Goal: Transaction & Acquisition: Obtain resource

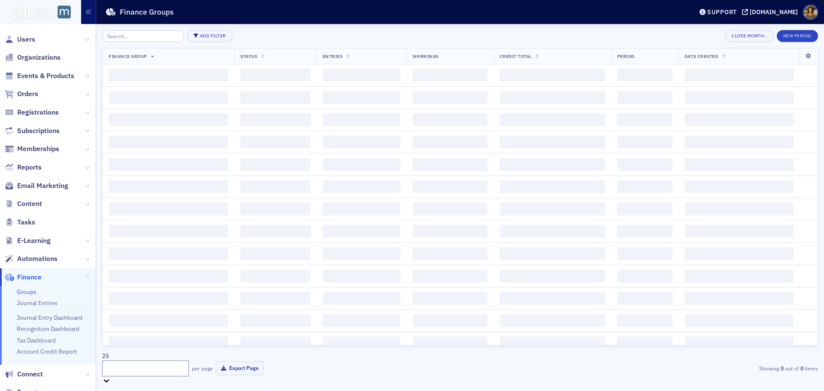
scroll to position [65, 0]
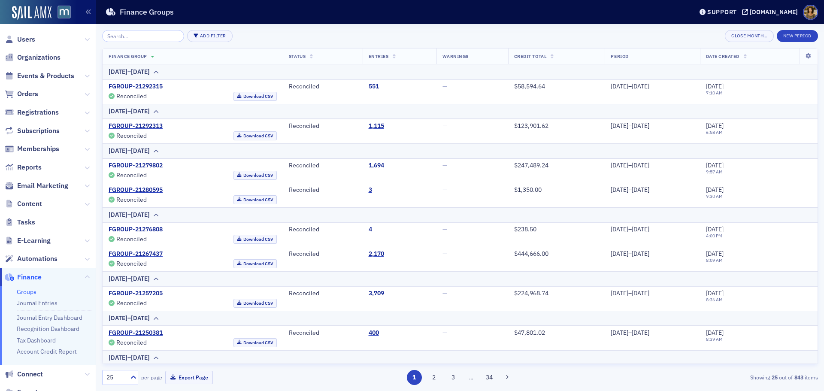
scroll to position [65, 0]
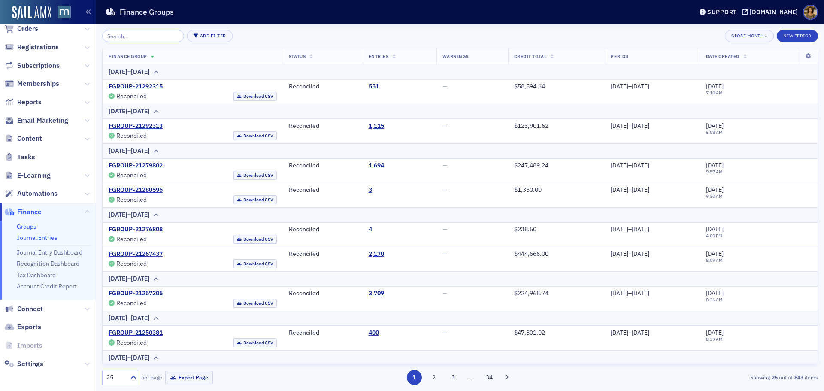
click at [18, 235] on link "Journal Entries" at bounding box center [37, 238] width 41 height 8
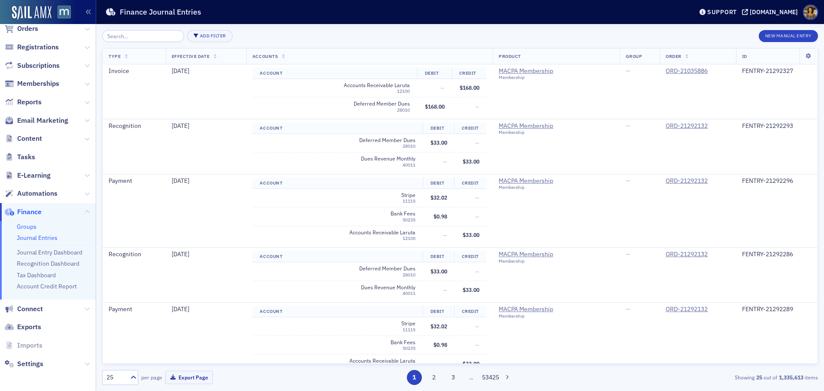
click at [29, 225] on link "Groups" at bounding box center [27, 227] width 20 height 8
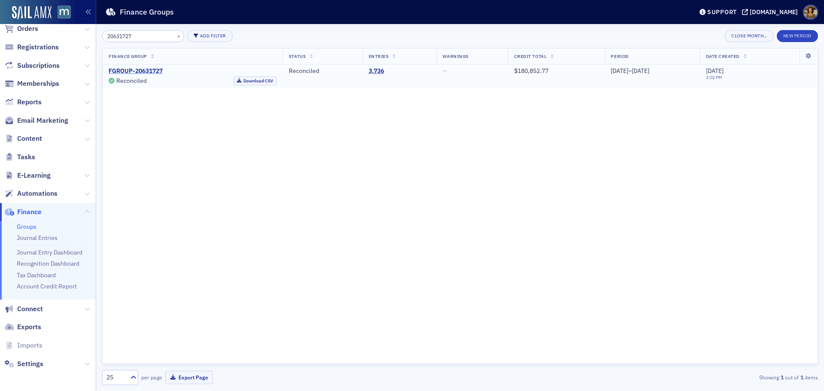
type input "20631727"
click at [150, 69] on link "FGROUP-20631727" at bounding box center [136, 71] width 54 height 8
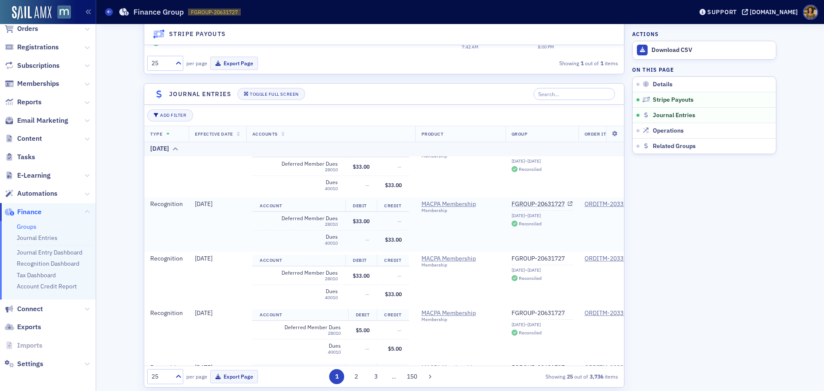
scroll to position [343, 0]
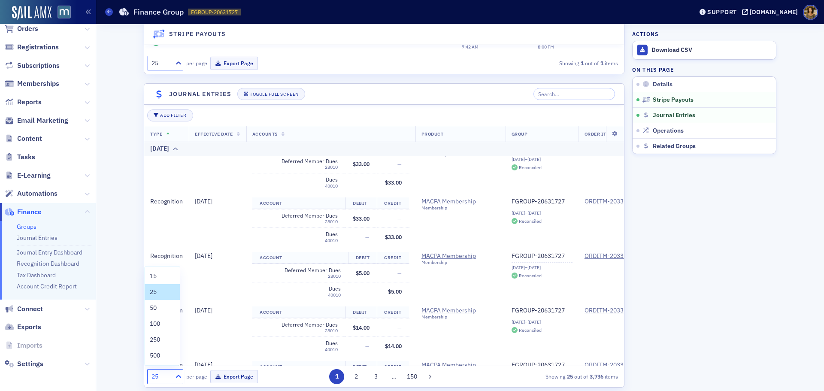
click at [172, 378] on div at bounding box center [177, 376] width 11 height 9
click at [161, 358] on div "500" at bounding box center [162, 355] width 25 height 9
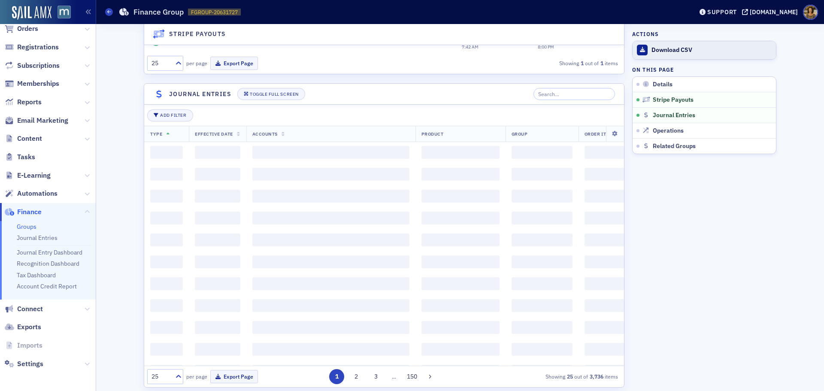
click at [652, 51] on div "Download CSV" at bounding box center [712, 50] width 120 height 8
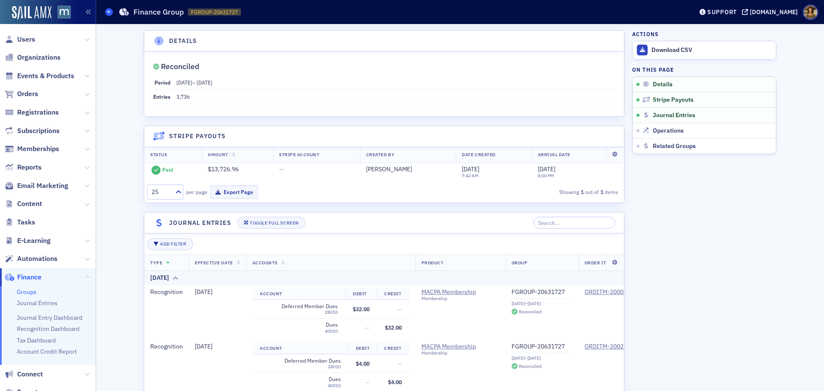
click at [109, 12] on icon at bounding box center [108, 12] width 3 height 4
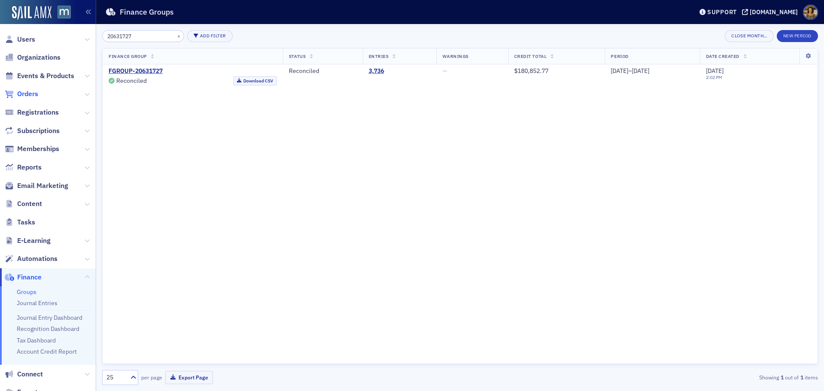
click at [20, 95] on span "Orders" at bounding box center [27, 93] width 21 height 9
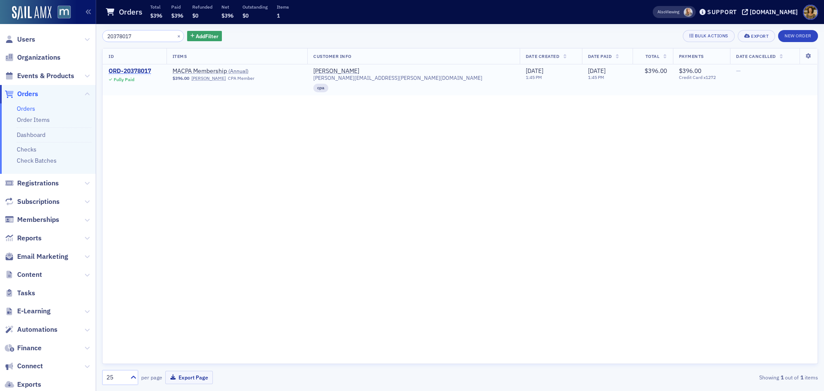
type input "20378017"
click at [119, 73] on div "ORD-20378017" at bounding box center [130, 71] width 43 height 8
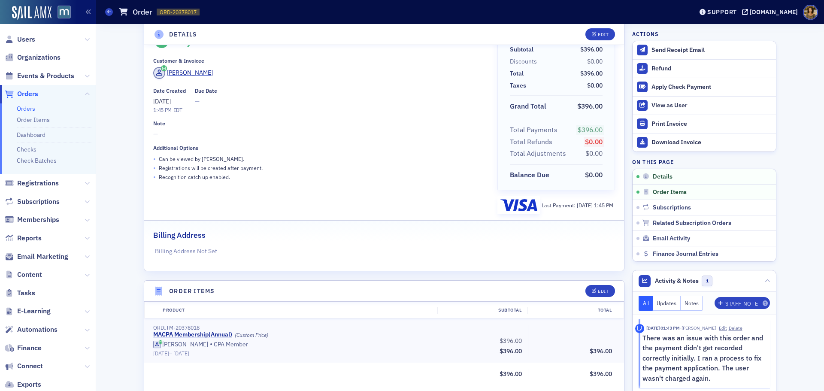
scroll to position [43, 0]
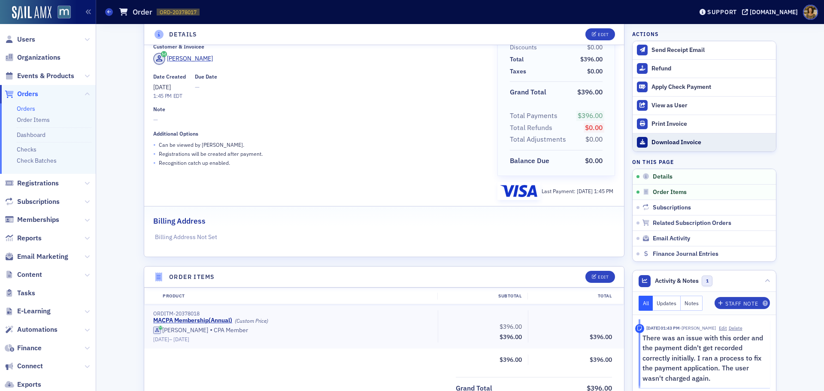
click at [671, 145] on div "Download Invoice" at bounding box center [712, 143] width 120 height 8
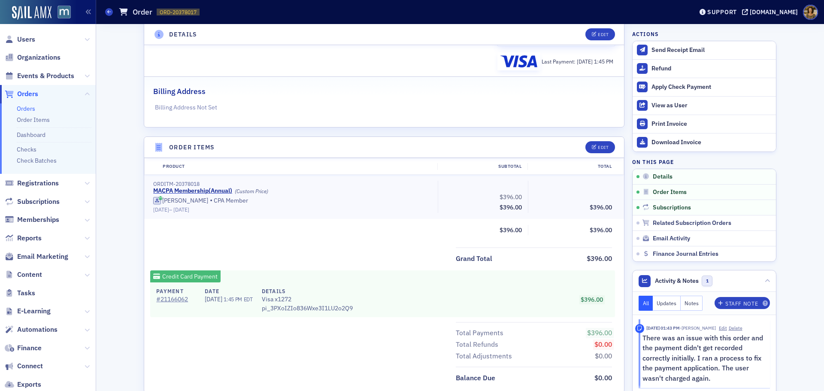
scroll to position [215, 0]
